Goal: Information Seeking & Learning: Learn about a topic

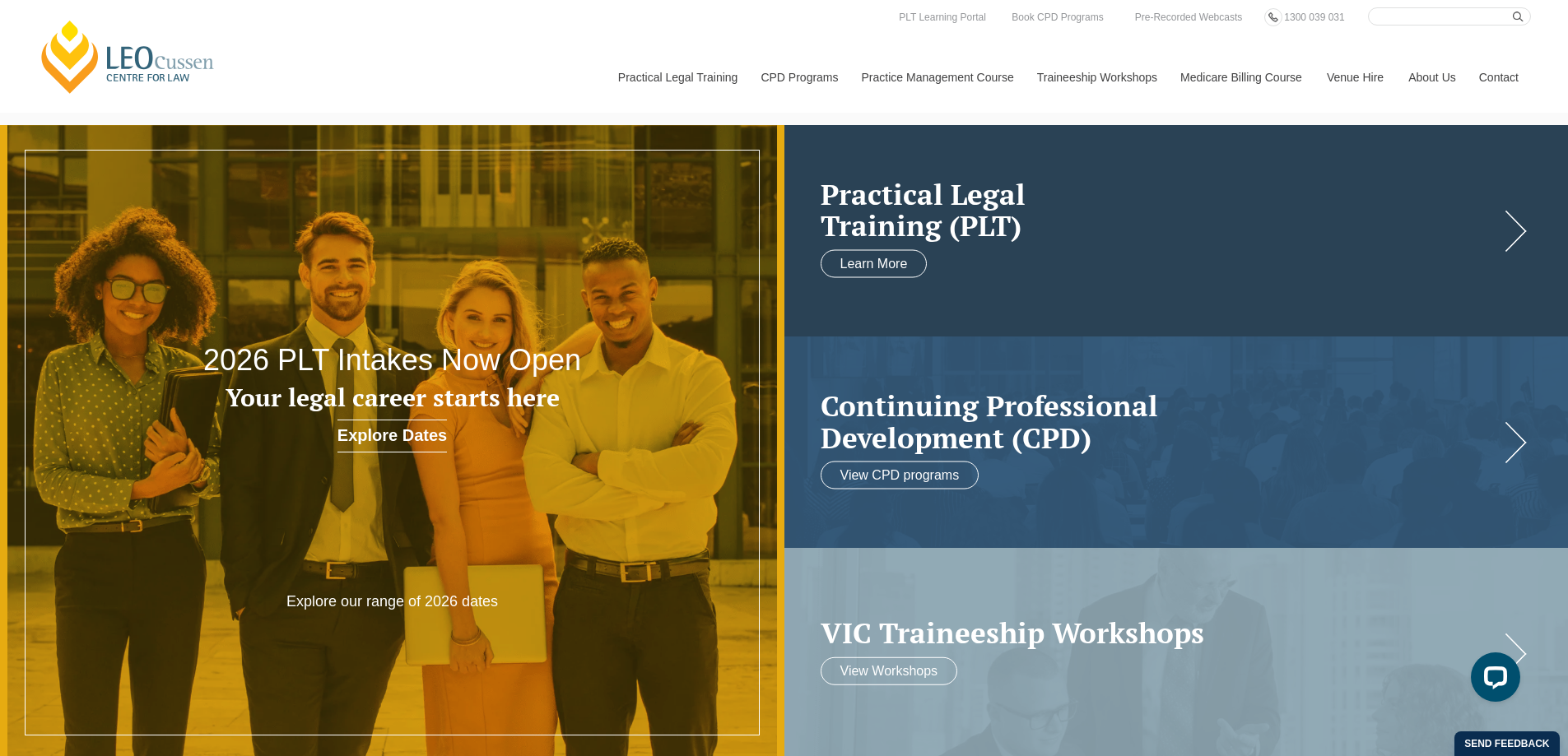
click at [1071, 216] on h2 "Practical Legal Training (PLT)" at bounding box center [1159, 210] width 679 height 64
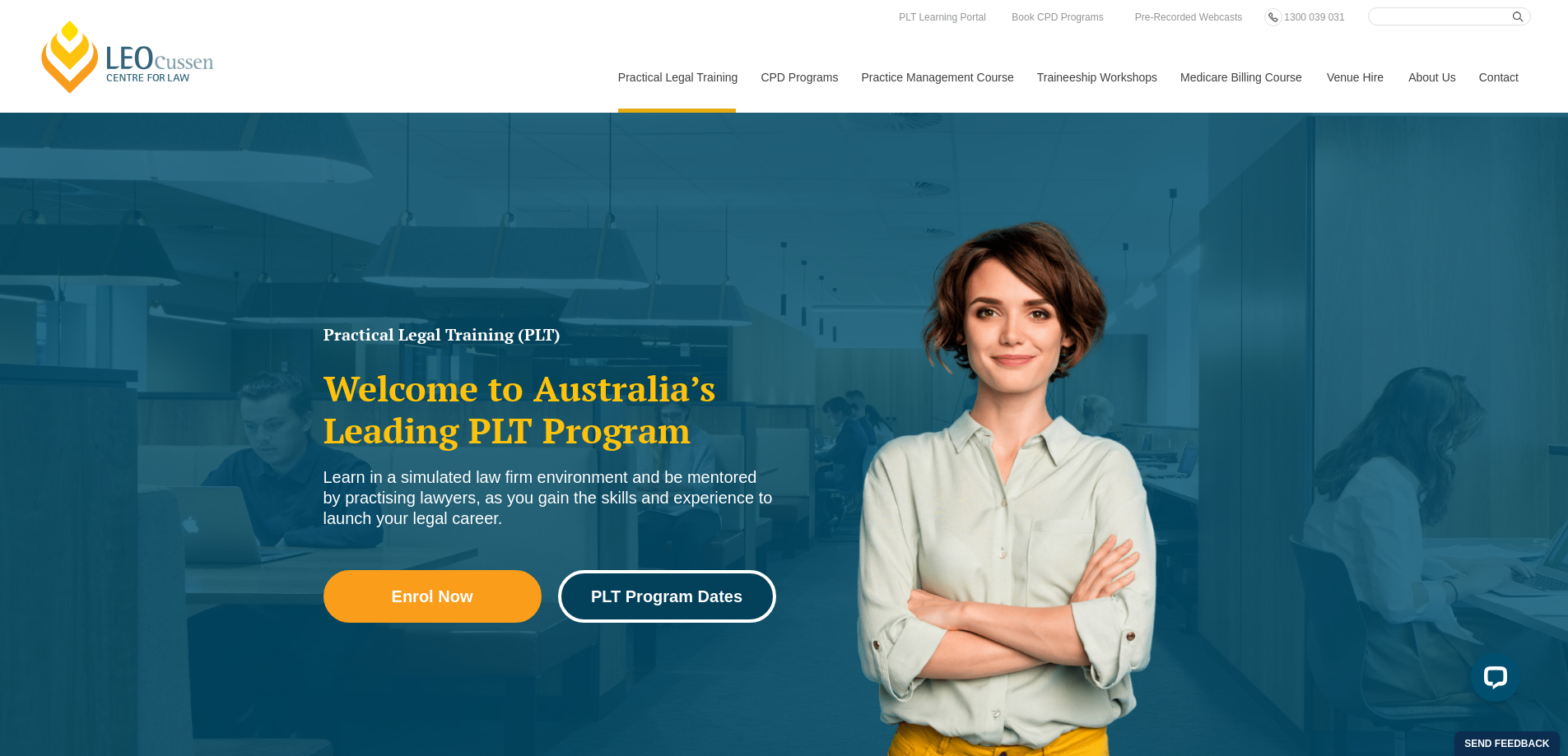
click at [626, 605] on span "PLT Program Dates" at bounding box center [667, 596] width 151 height 16
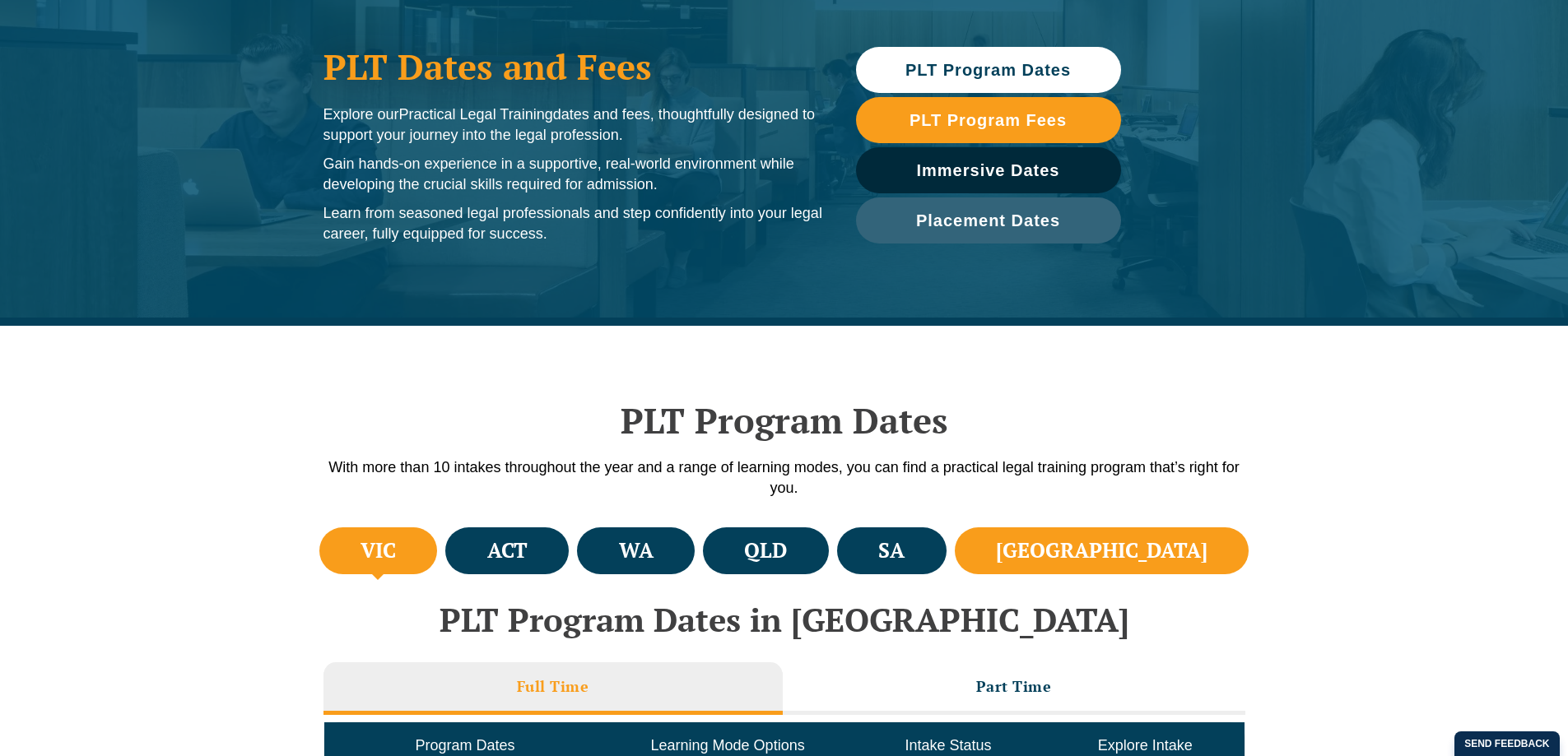
click at [1162, 550] on h4 "NSW" at bounding box center [1102, 550] width 212 height 28
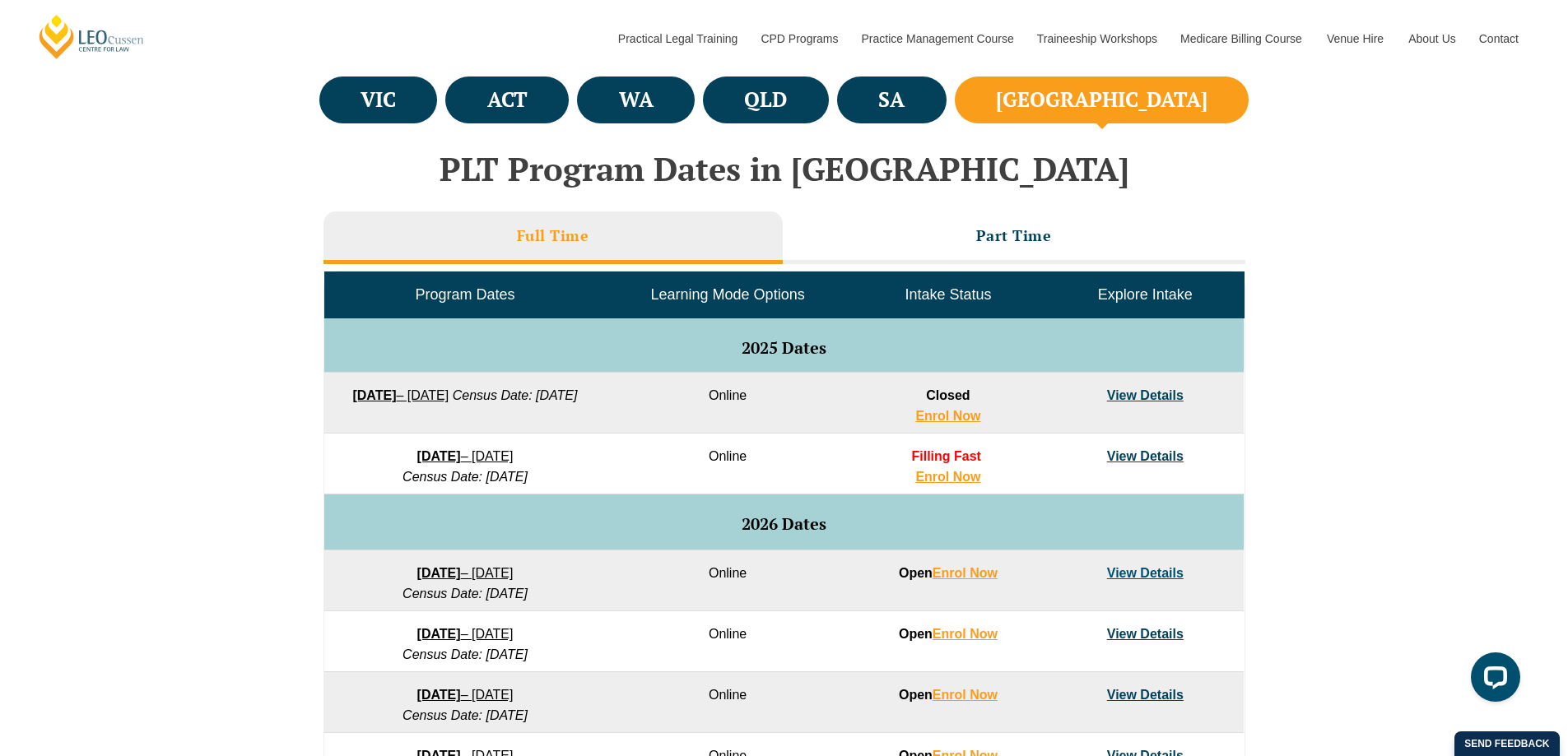
scroll to position [658, 0]
